Goal: Transaction & Acquisition: Book appointment/travel/reservation

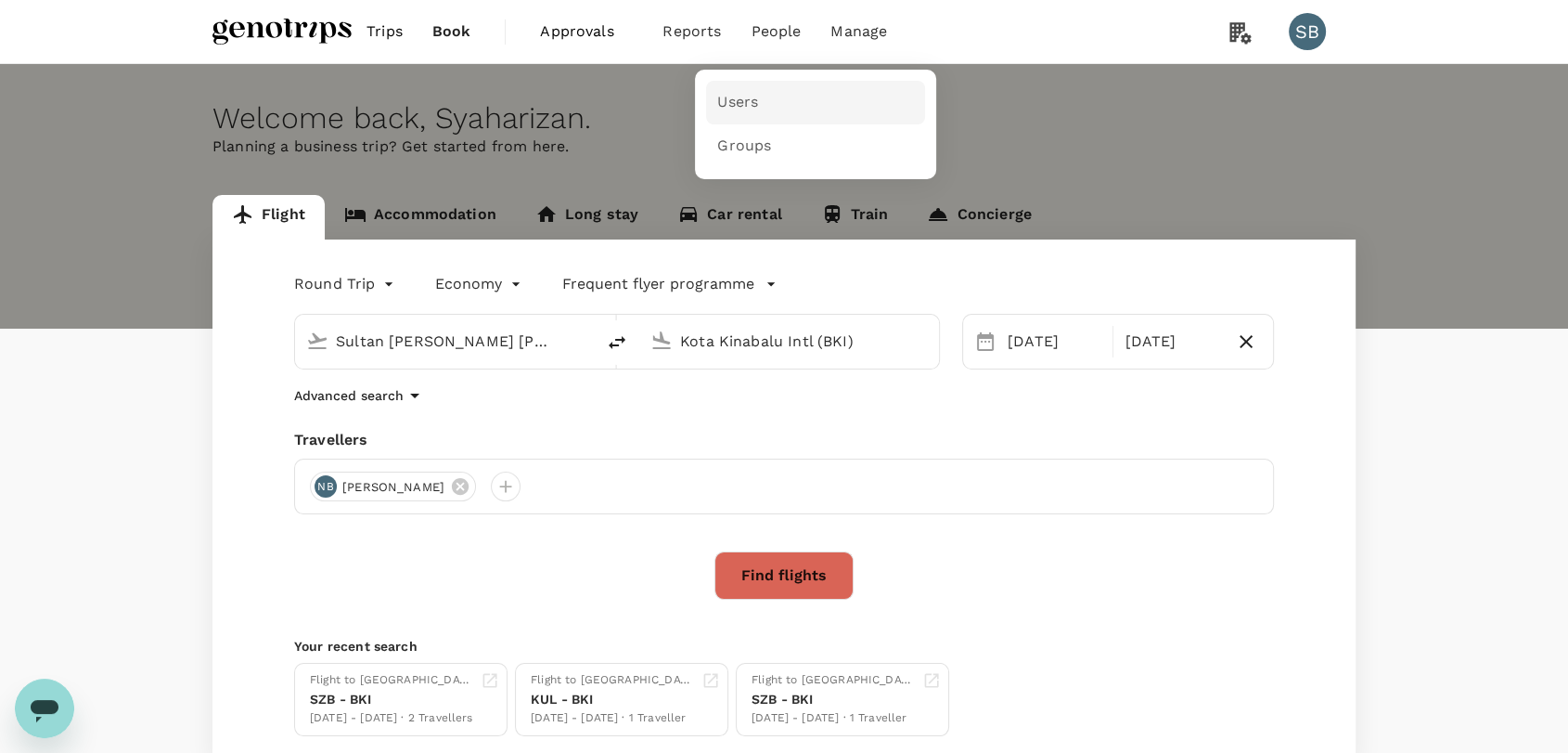
click at [760, 115] on link "Users" at bounding box center [815, 103] width 219 height 43
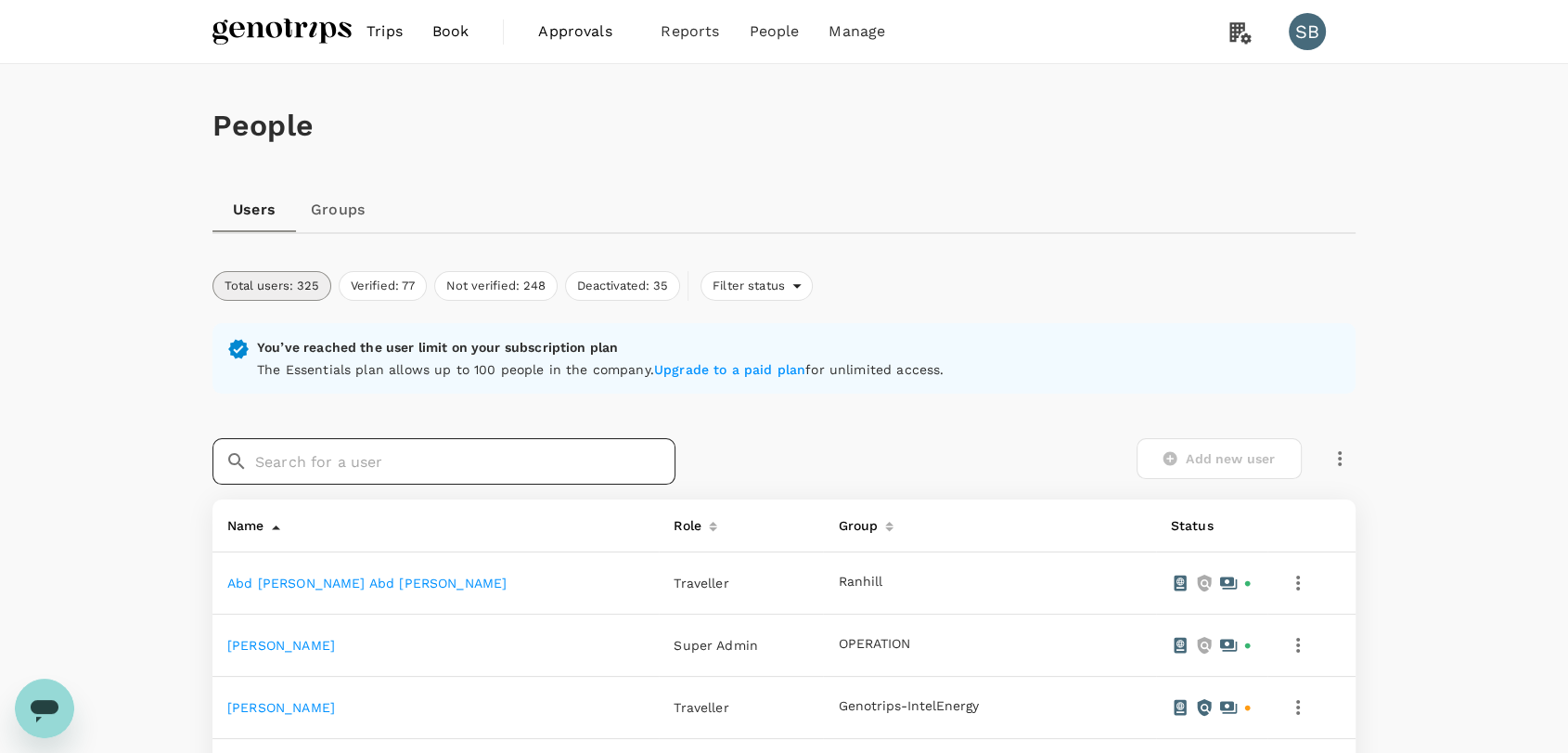
click at [441, 457] on input "text" at bounding box center [465, 460] width 421 height 46
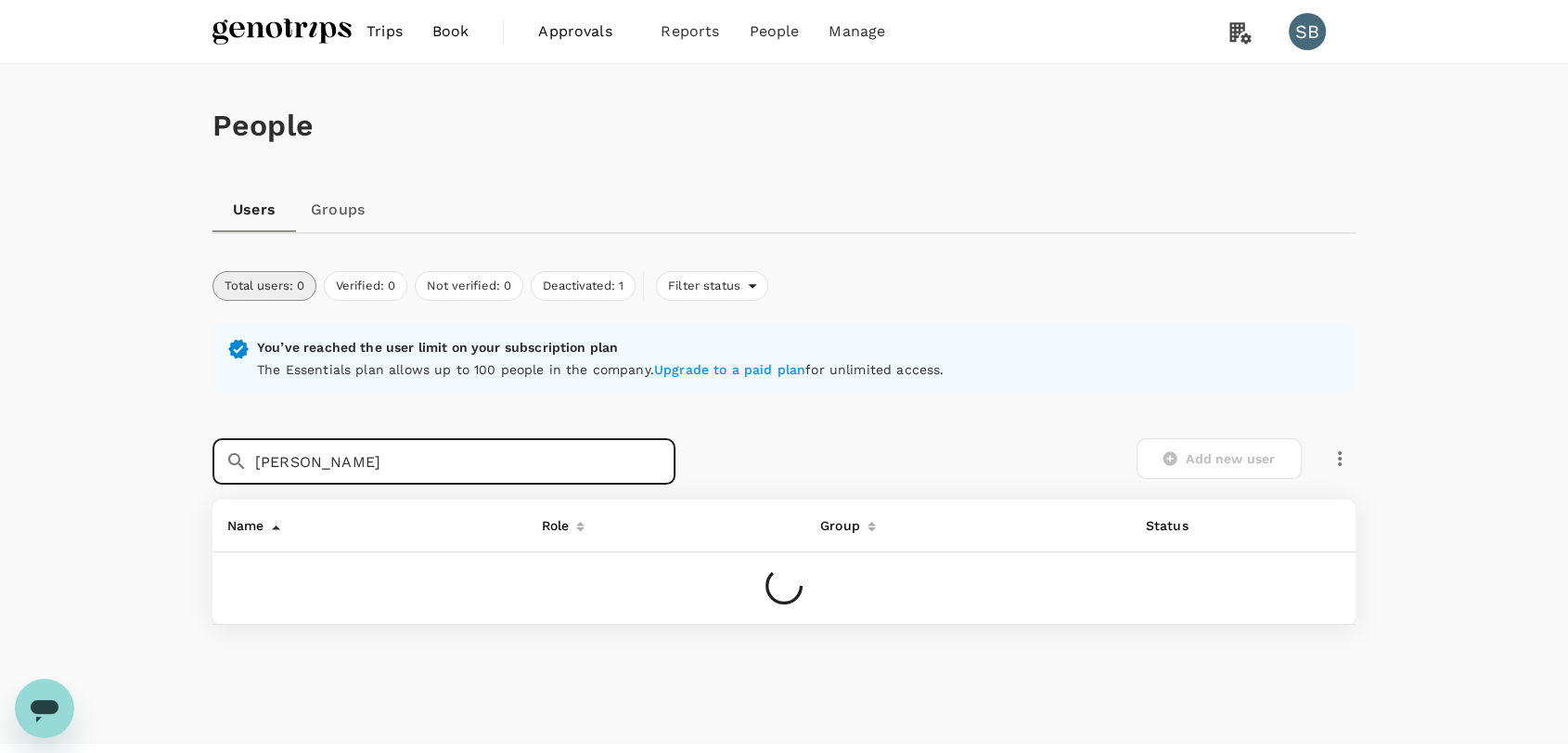
type input "RIZALMAN HARIS"
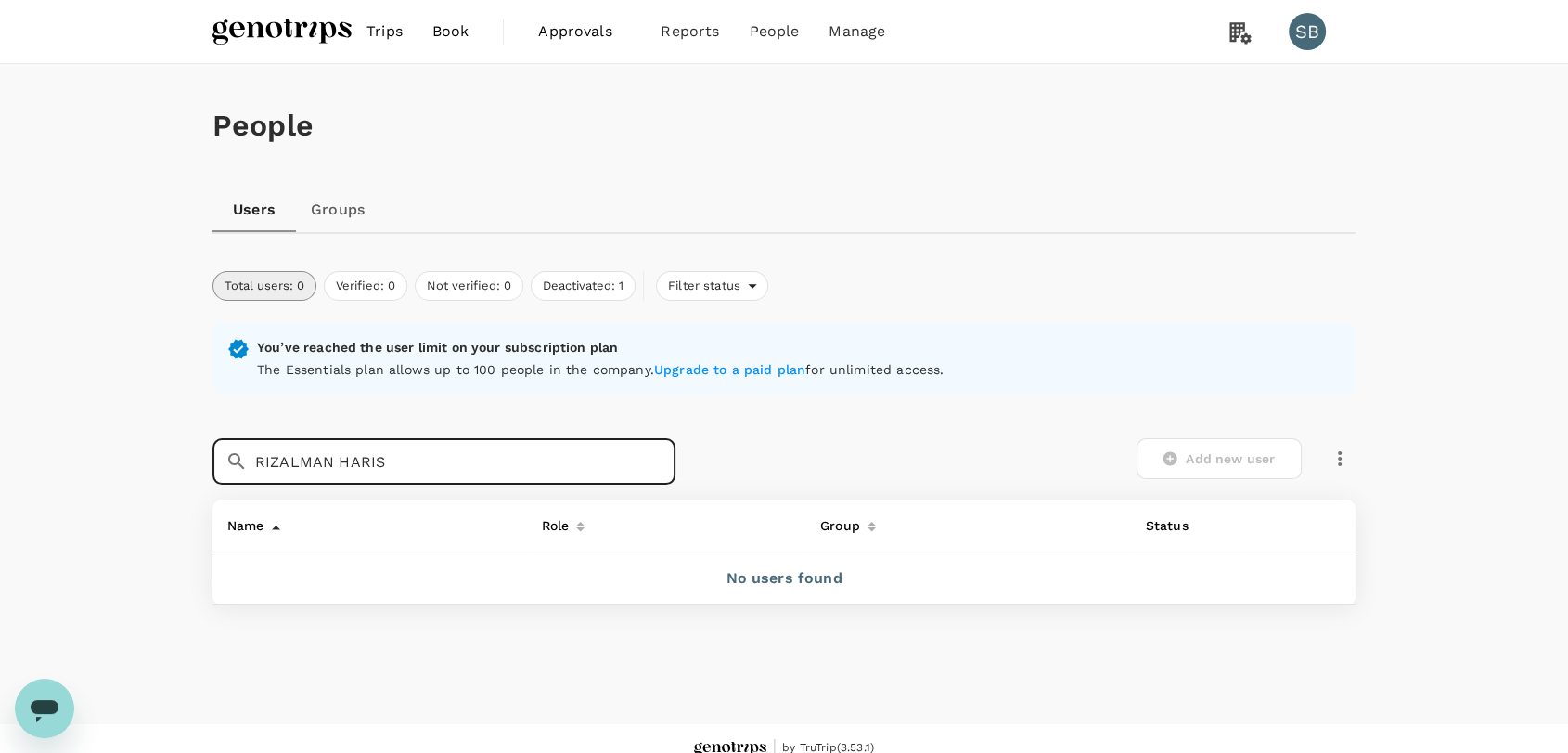
drag, startPoint x: 441, startPoint y: 457, endPoint x: 230, endPoint y: 457, distance: 211.0
click at [231, 457] on div "​ [PERSON_NAME] HARIS ​" at bounding box center [444, 460] width 463 height 46
drag, startPoint x: 357, startPoint y: 460, endPoint x: 170, endPoint y: 459, distance: 187.0
click at [170, 459] on div "People Users Groups Total users: 0 Verified: 0 Not verified: 0 Deactivated: 1 F…" at bounding box center [784, 393] width 1568 height 660
type input "R"
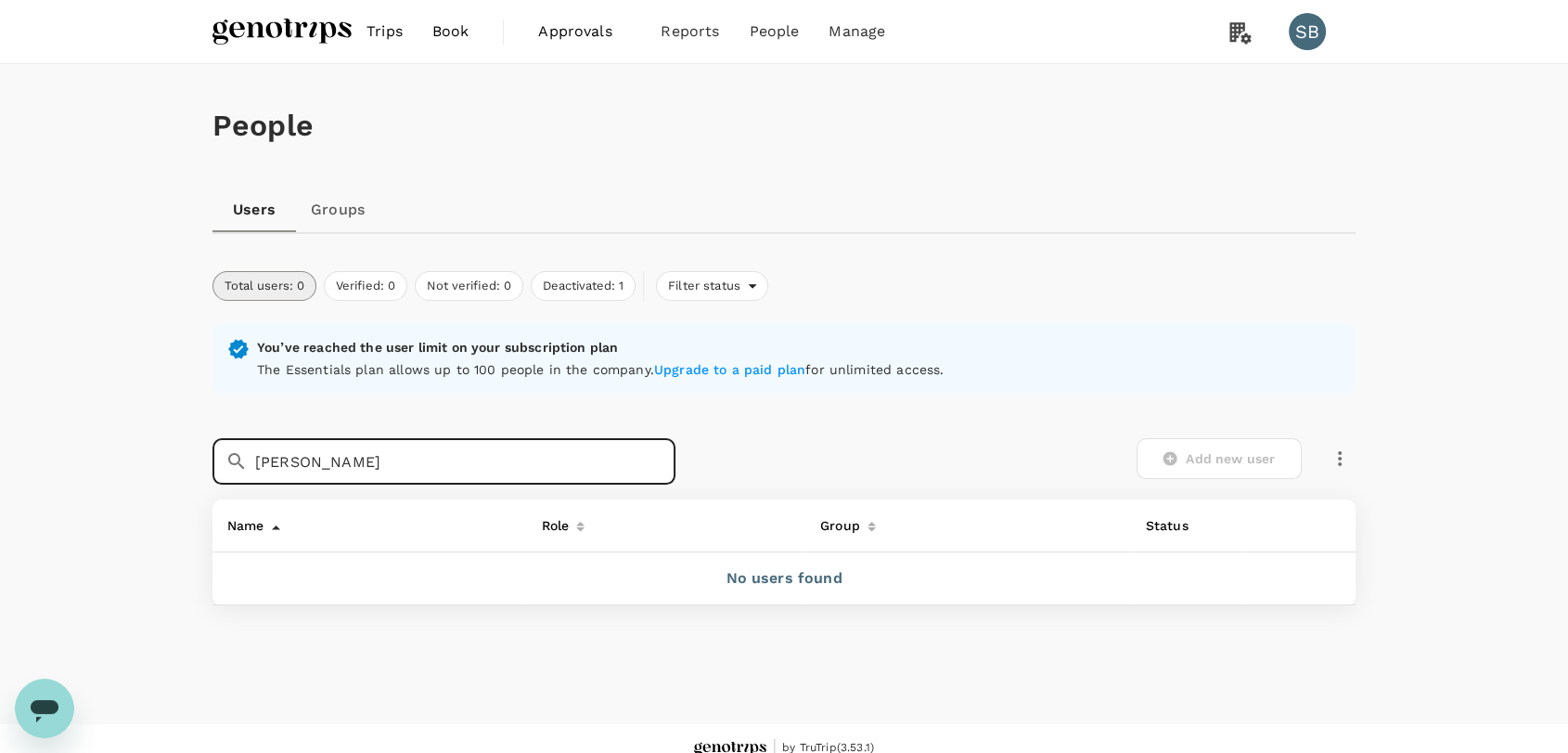
type input "[PERSON_NAME]"
drag, startPoint x: 398, startPoint y: 458, endPoint x: 143, endPoint y: 442, distance: 255.5
click at [143, 442] on div "People Users Groups Total users: 0 Verified: 0 Not verified: 0 Deactivated: 1 F…" at bounding box center [784, 393] width 1568 height 660
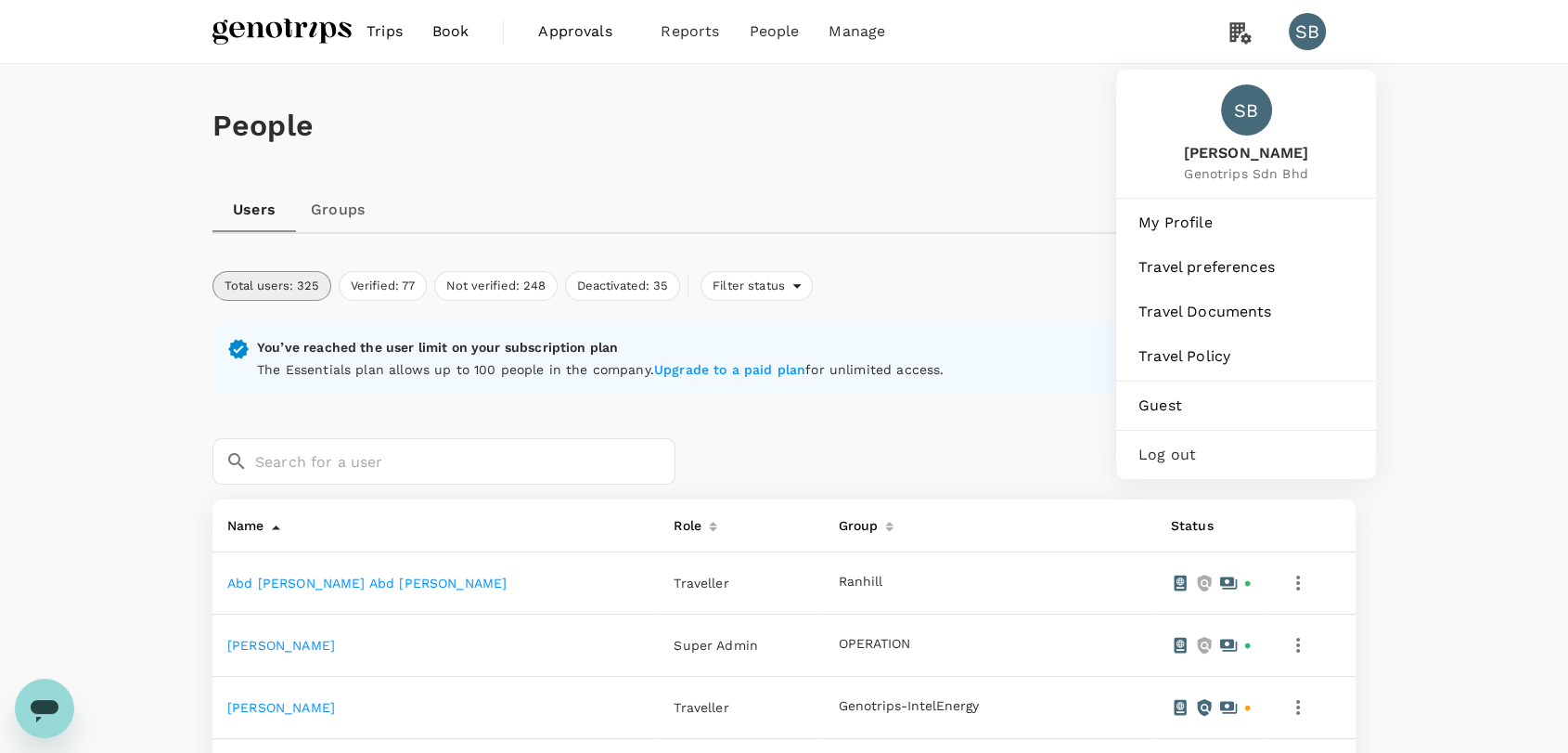
click at [1312, 26] on div "SB" at bounding box center [1306, 31] width 37 height 37
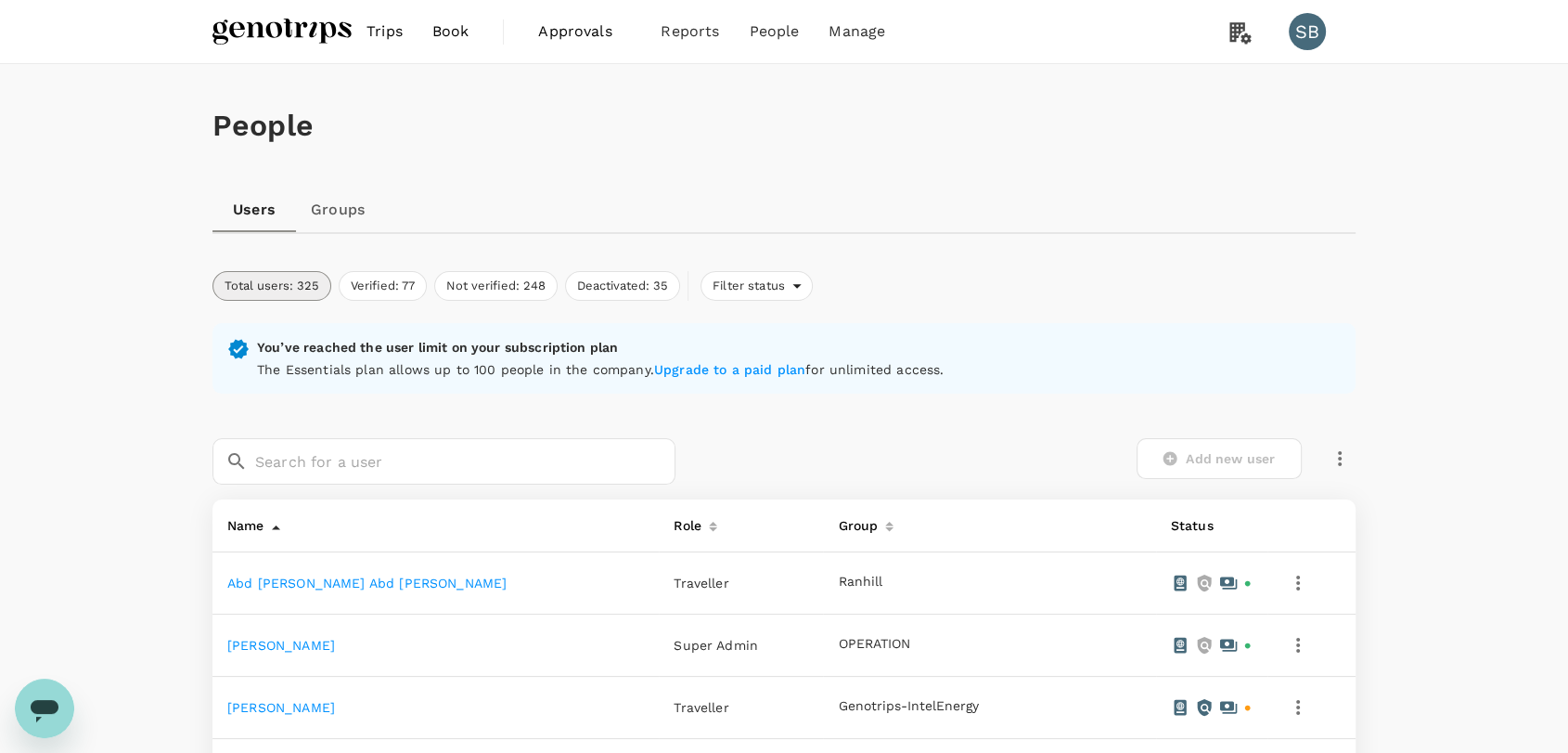
click at [1312, 26] on div "SB" at bounding box center [1306, 31] width 37 height 37
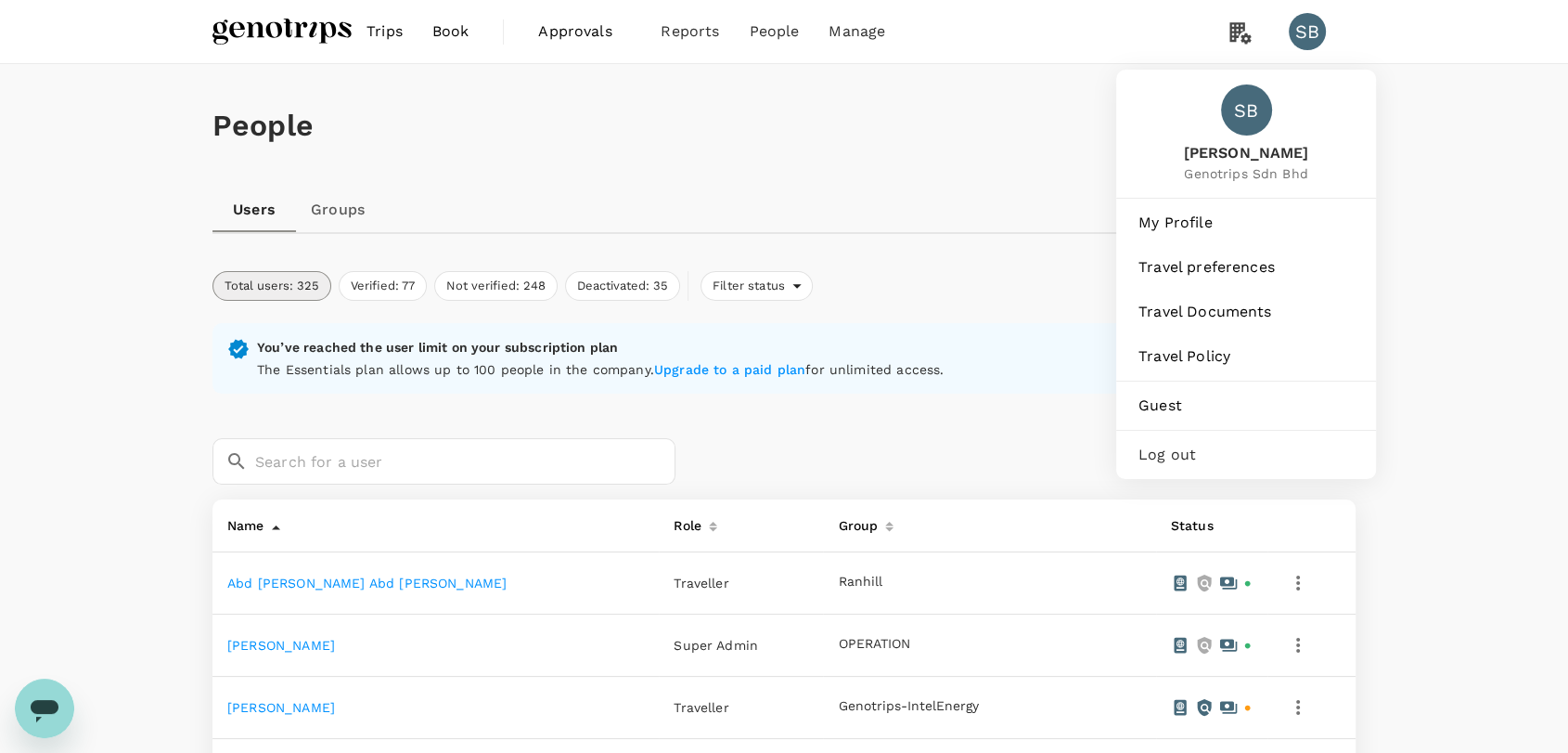
click at [1261, 450] on span "Log out" at bounding box center [1246, 455] width 216 height 23
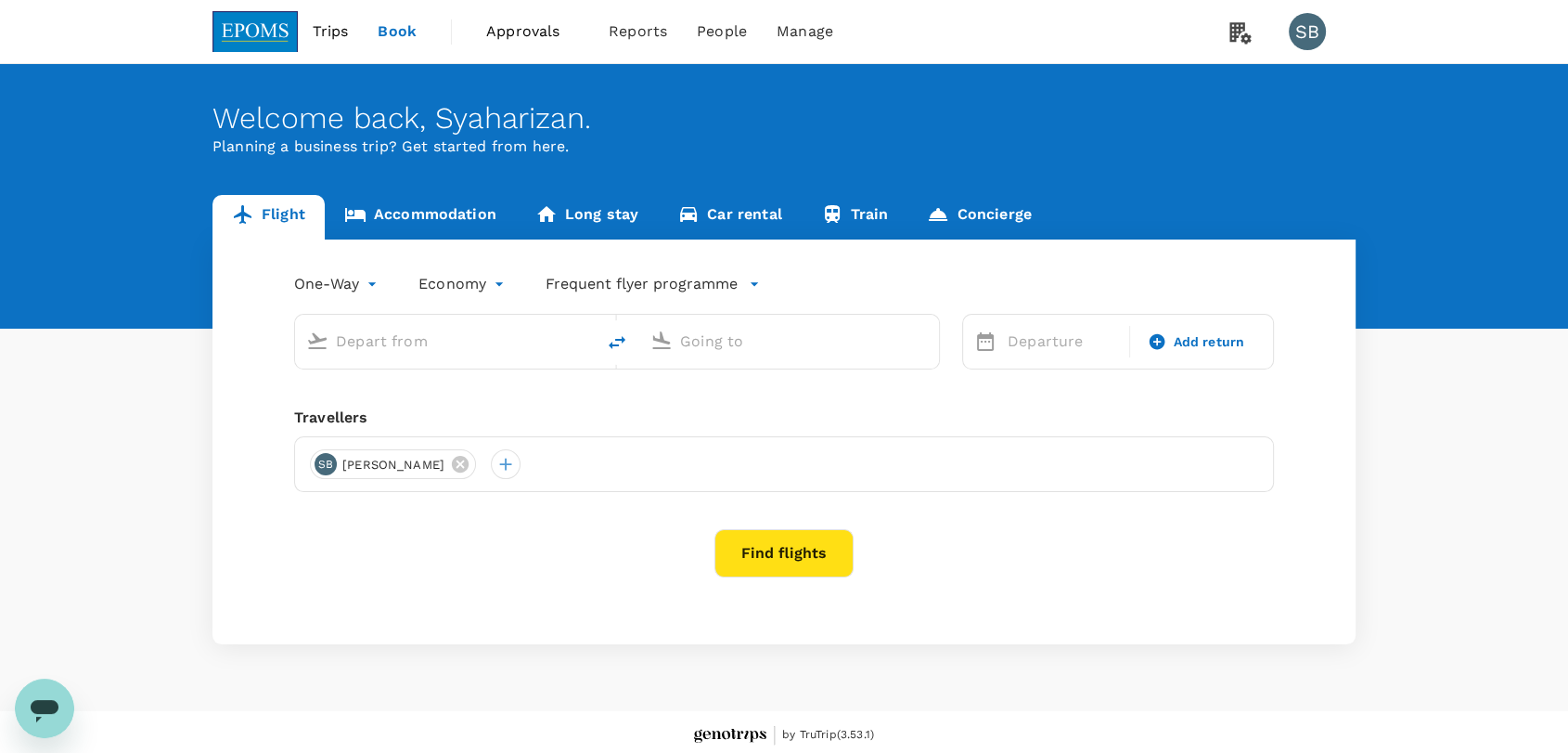
type input "roundtrip"
type input "business"
type input "Kuala Lumpur Intl (KUL)"
type input "Shanghai Pudong Intl (PVG)"
